Goal: Check status

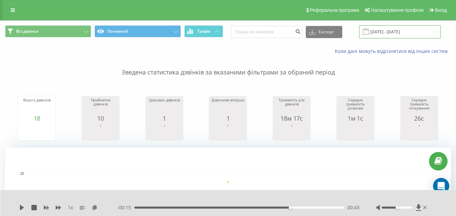
click at [397, 31] on input "[DATE] - [DATE]" at bounding box center [400, 31] width 82 height 13
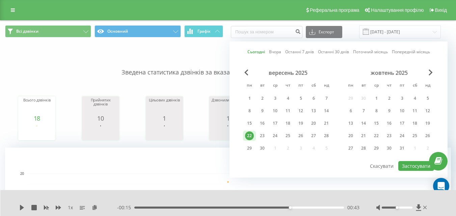
click at [259, 52] on link "Сьогодні" at bounding box center [256, 52] width 18 height 6
drag, startPoint x: 421, startPoint y: 162, endPoint x: 369, endPoint y: 150, distance: 53.5
click at [421, 162] on button "Застосувати" at bounding box center [416, 166] width 36 height 10
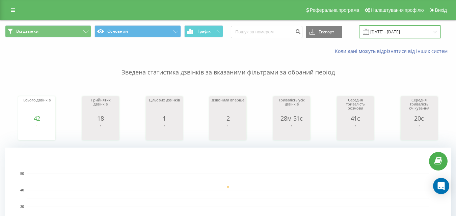
click at [403, 33] on input "[DATE] - [DATE]" at bounding box center [400, 31] width 82 height 13
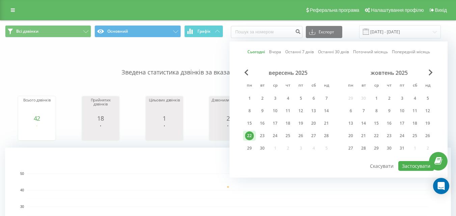
click at [263, 50] on link "Сьогодні" at bounding box center [256, 52] width 18 height 6
click at [416, 162] on div "Сьогодні Вчора Останні 7 днів Останні 30 днів Поточний місяць Попередній місяць…" at bounding box center [338, 109] width 218 height 136
click at [416, 162] on button "Застосувати" at bounding box center [416, 166] width 36 height 10
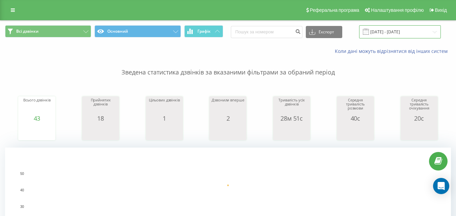
click at [410, 31] on input "[DATE] - [DATE]" at bounding box center [400, 31] width 82 height 13
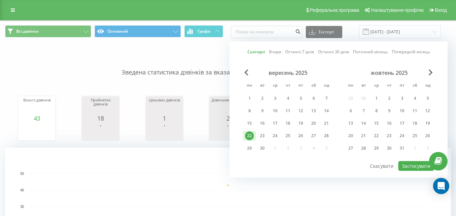
click at [254, 52] on link "Сьогодні" at bounding box center [256, 52] width 18 height 6
click at [414, 167] on button "Застосувати" at bounding box center [416, 166] width 36 height 10
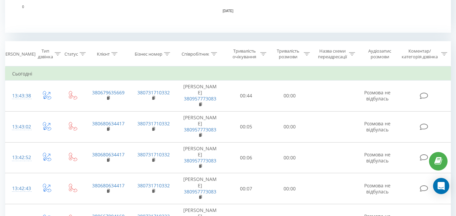
scroll to position [135, 0]
